Goal: Task Accomplishment & Management: Use online tool/utility

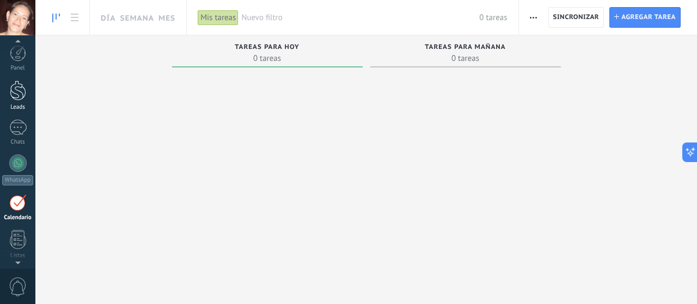
click at [13, 92] on div at bounding box center [18, 91] width 16 height 20
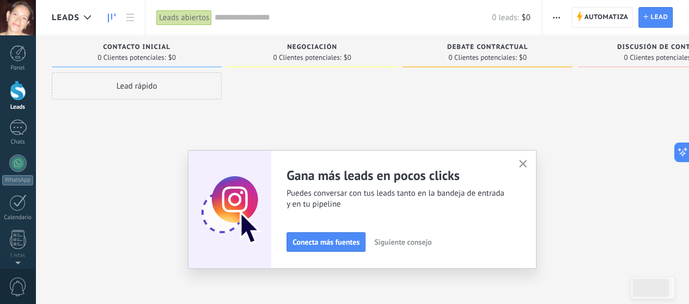
click at [424, 246] on span "Siguiente consejo" at bounding box center [402, 242] width 57 height 8
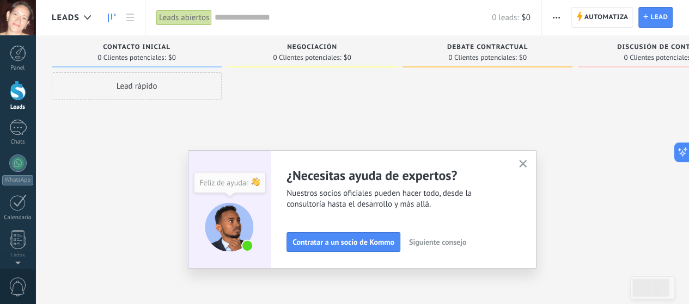
click at [524, 164] on icon "button" at bounding box center [523, 164] width 8 height 8
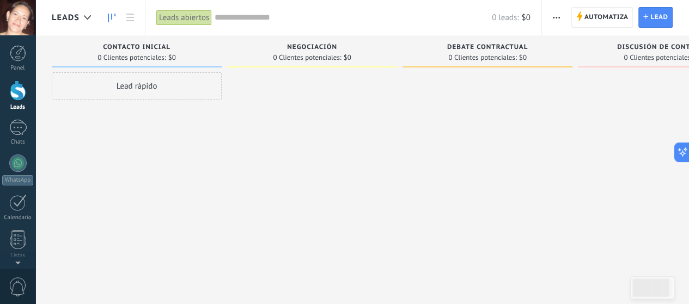
click at [119, 89] on div "Lead rápido" at bounding box center [137, 85] width 170 height 27
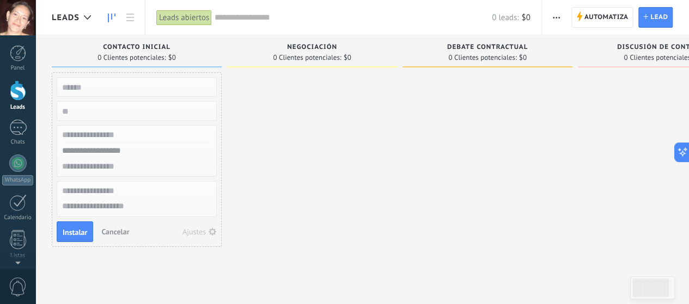
click at [317, 139] on div at bounding box center [312, 160] width 170 height 177
click at [84, 19] on icon at bounding box center [87, 17] width 7 height 4
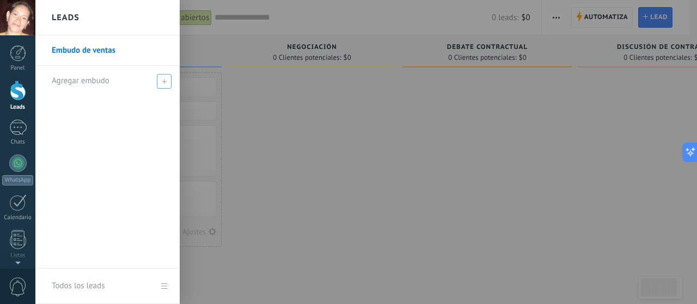
click at [68, 77] on span "Agregar embudo" at bounding box center [81, 81] width 58 height 10
click at [355, 168] on div at bounding box center [383, 152] width 697 height 304
